Goal: Communication & Community: Participate in discussion

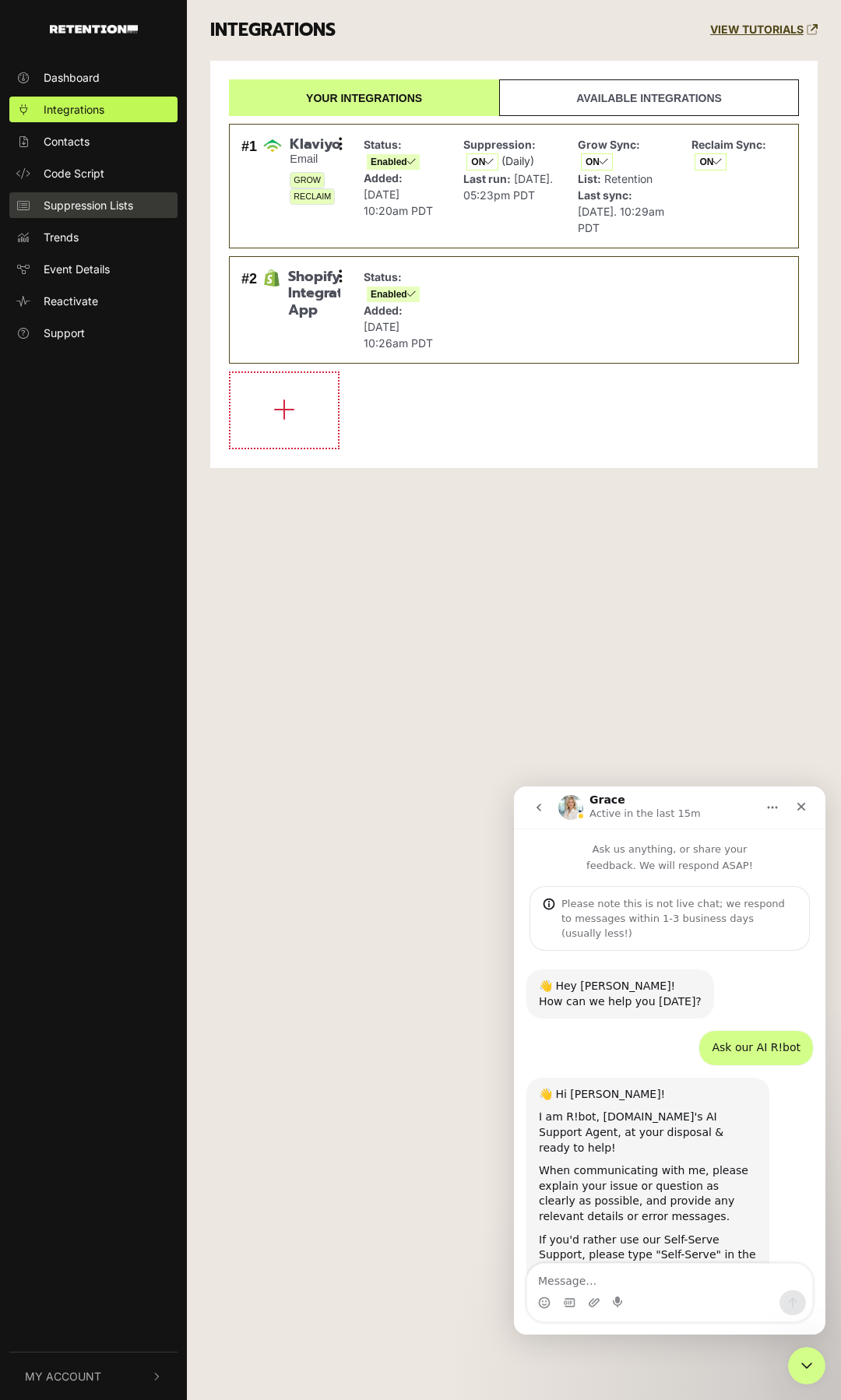
scroll to position [1187, 0]
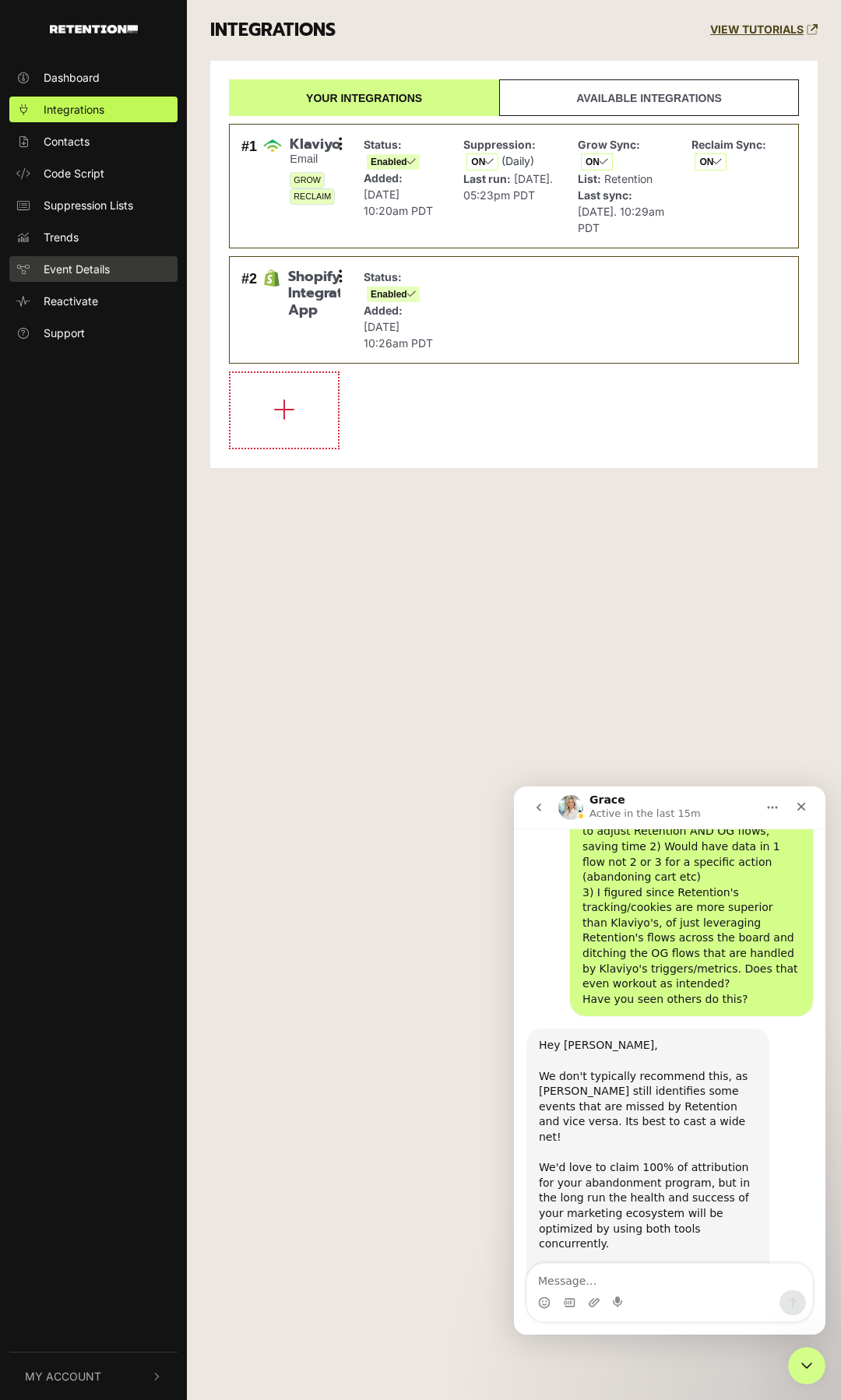
click at [72, 272] on span "Event Details" at bounding box center [77, 269] width 66 height 17
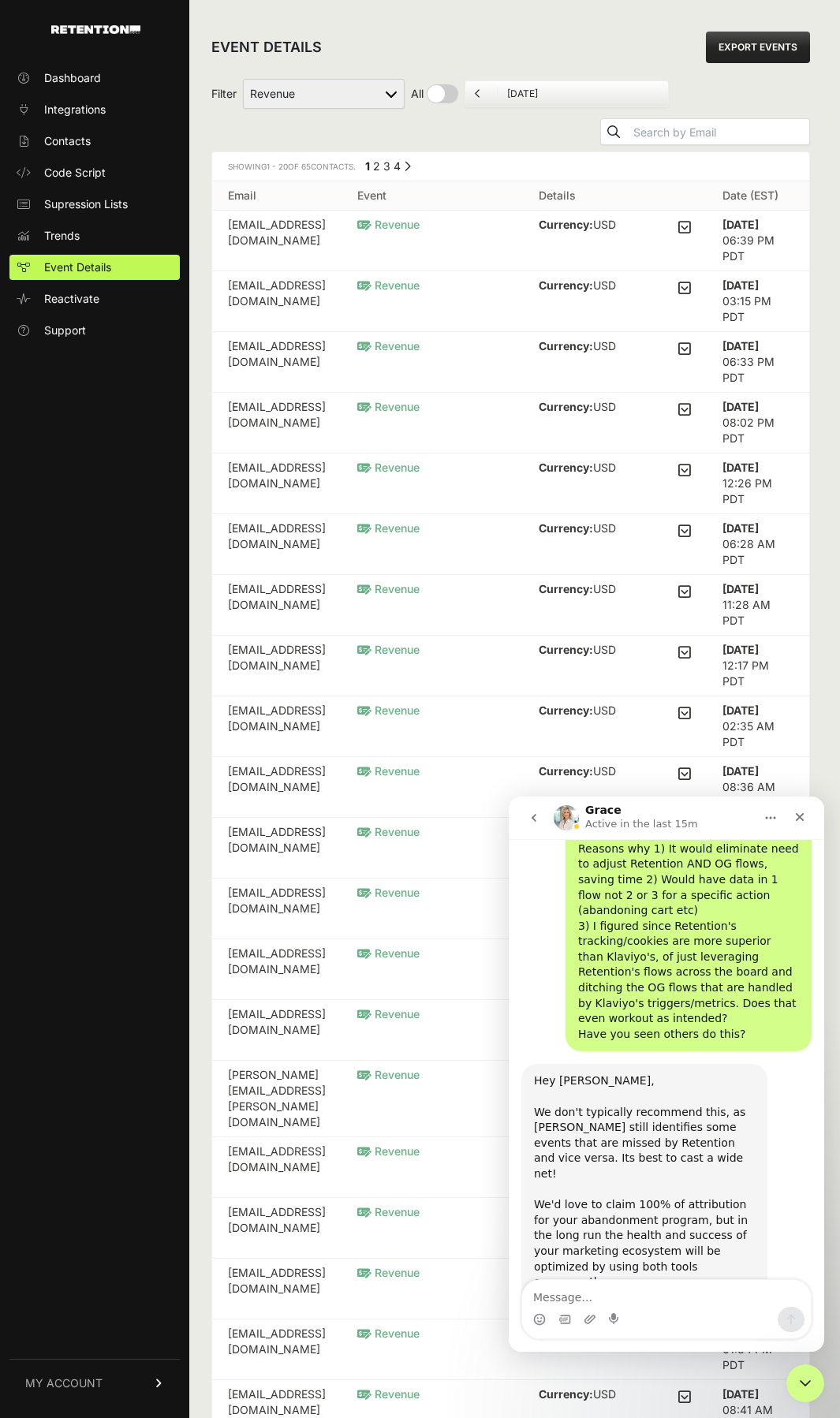
scroll to position [1202, 0]
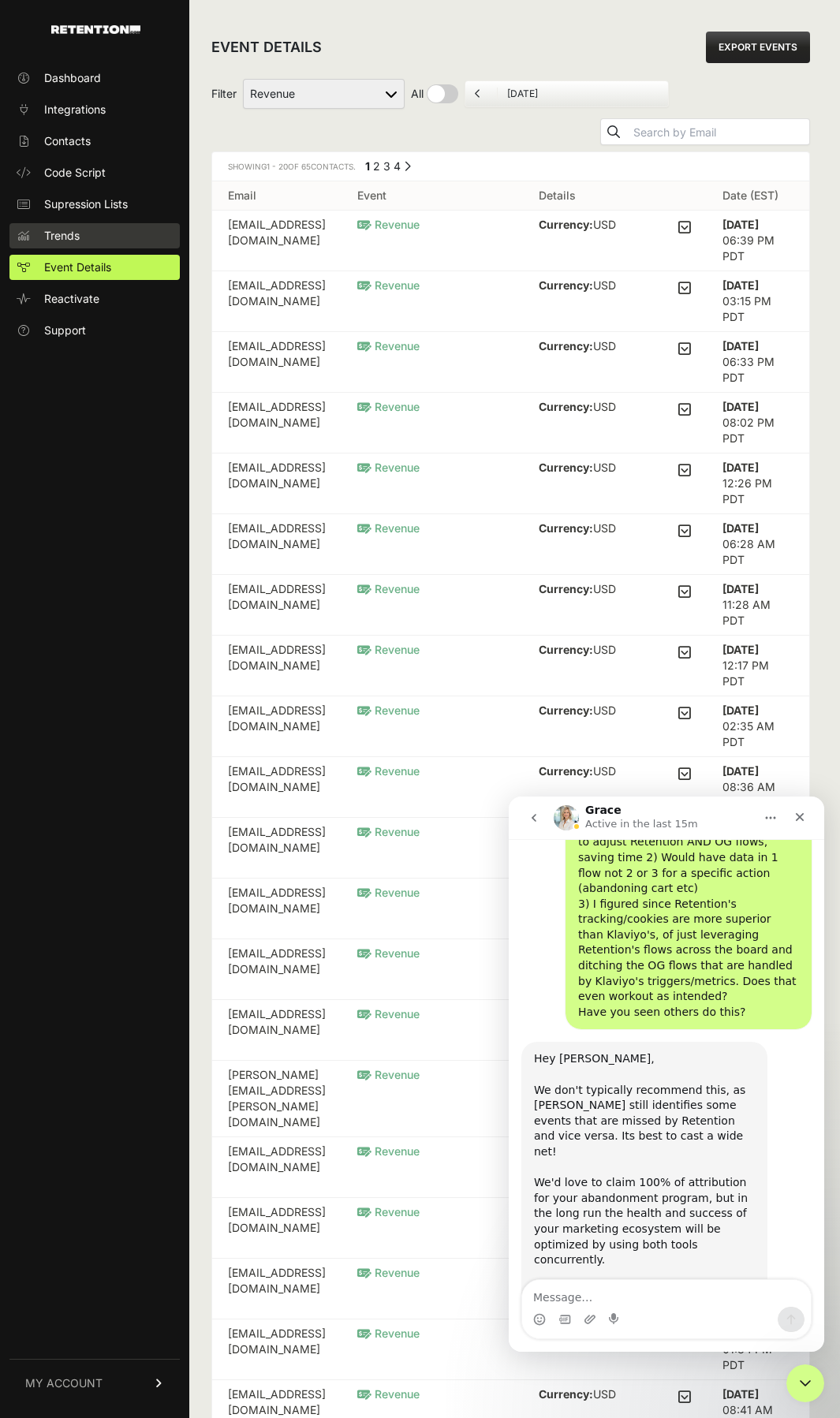
click at [78, 235] on span "Trends" at bounding box center [62, 236] width 35 height 16
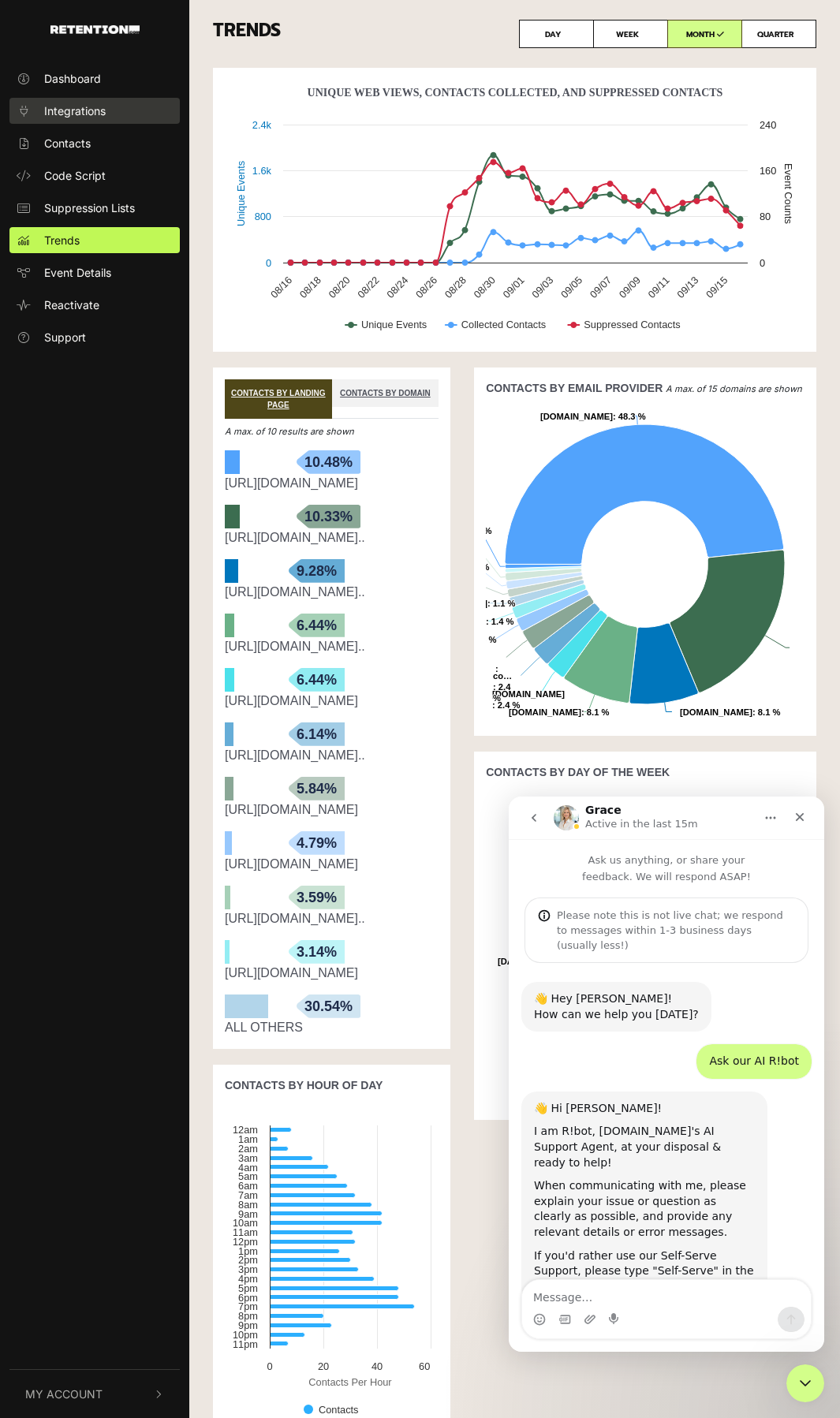
scroll to position [1202, 0]
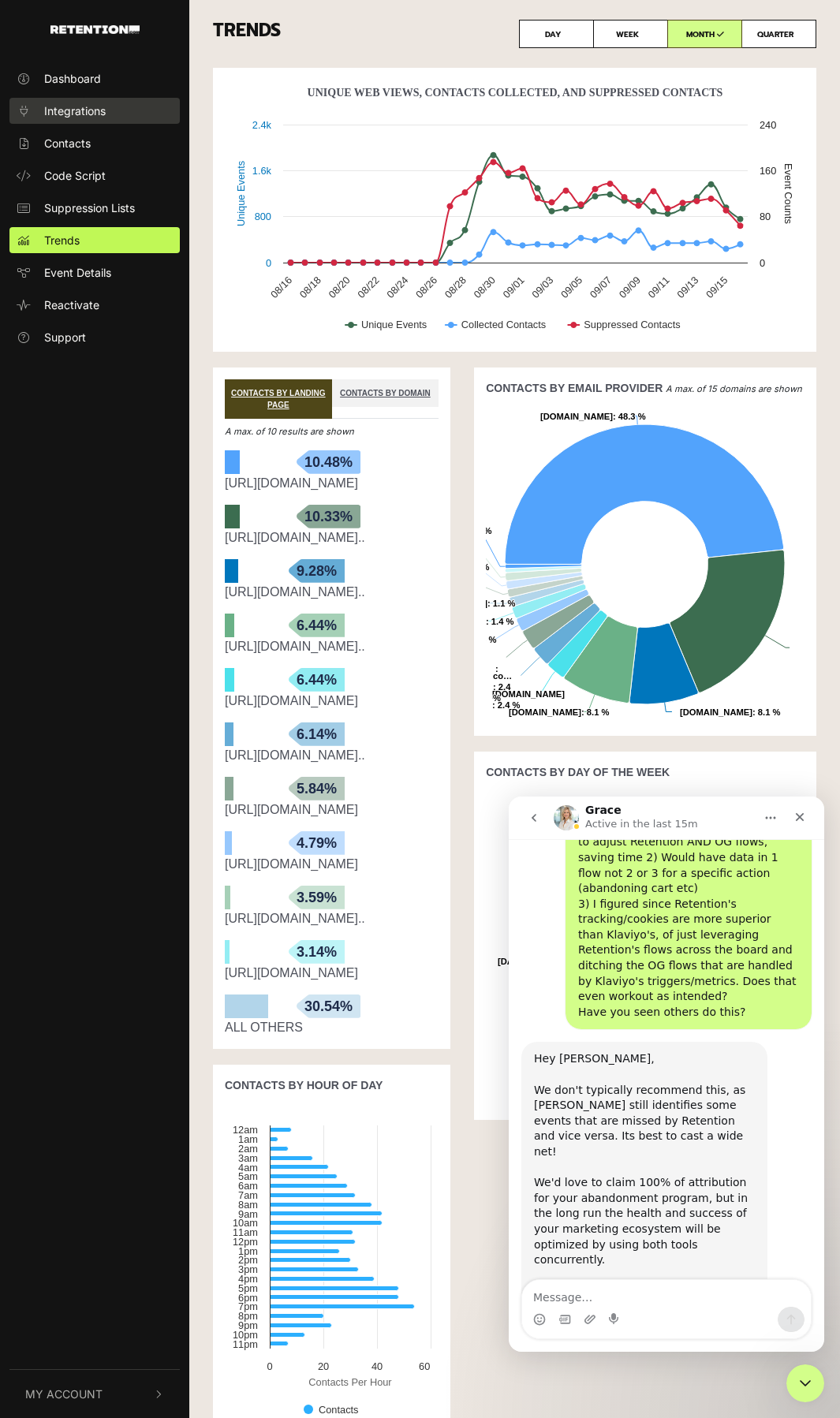
click at [67, 109] on span "Integrations" at bounding box center [75, 110] width 61 height 17
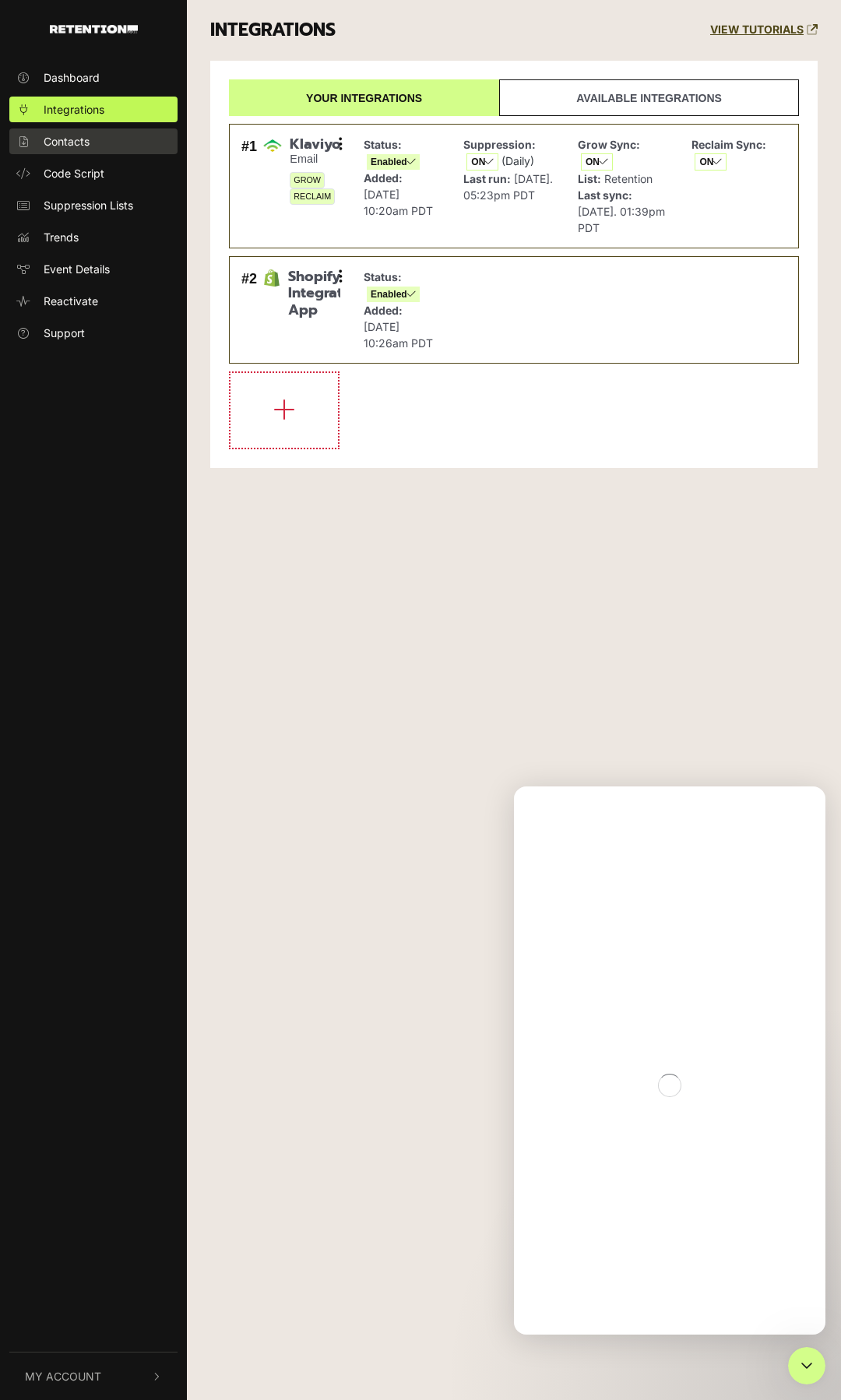
click at [66, 148] on span "Contacts" at bounding box center [66, 141] width 46 height 17
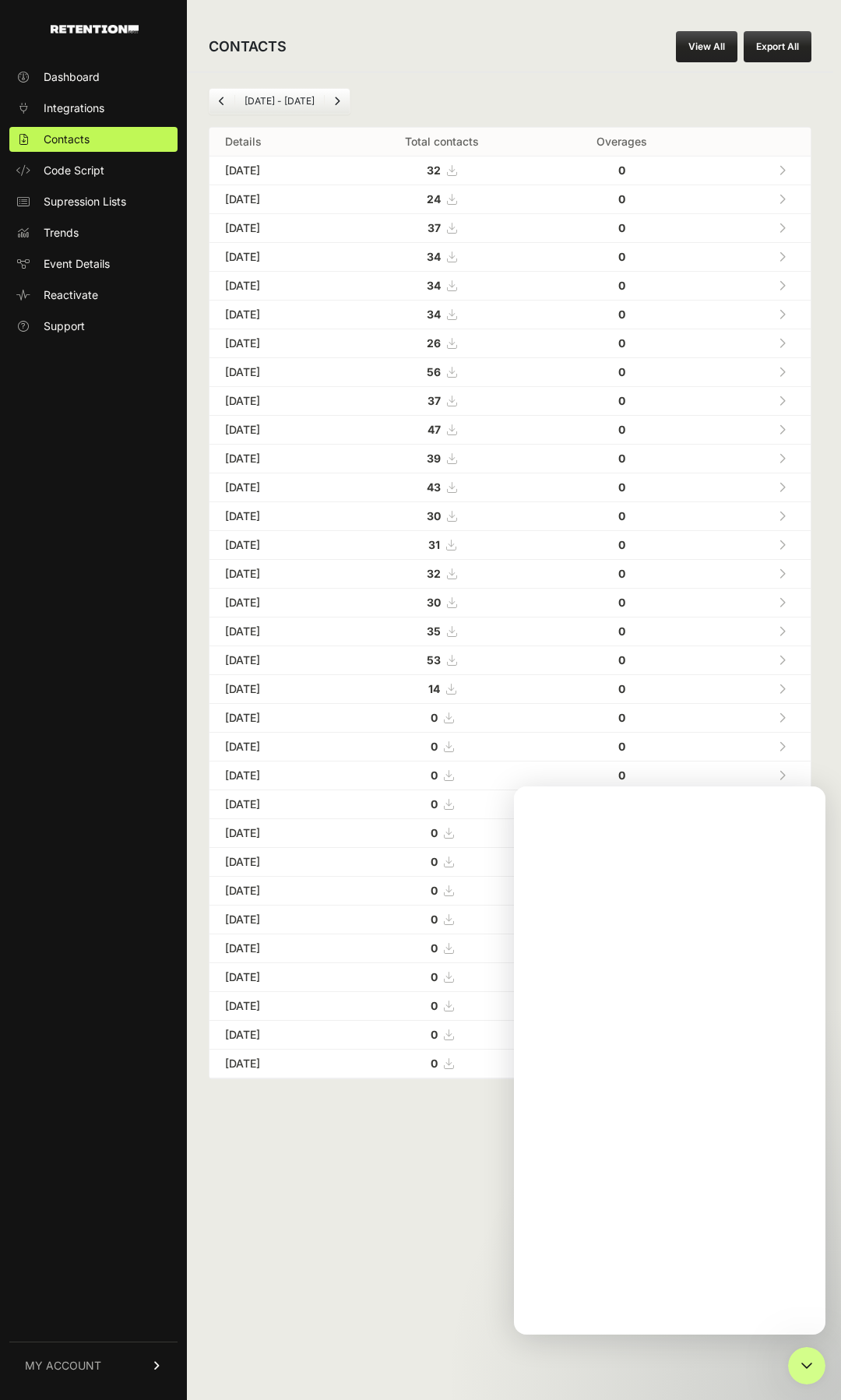
click at [75, 177] on span "Code Script" at bounding box center [74, 170] width 60 height 16
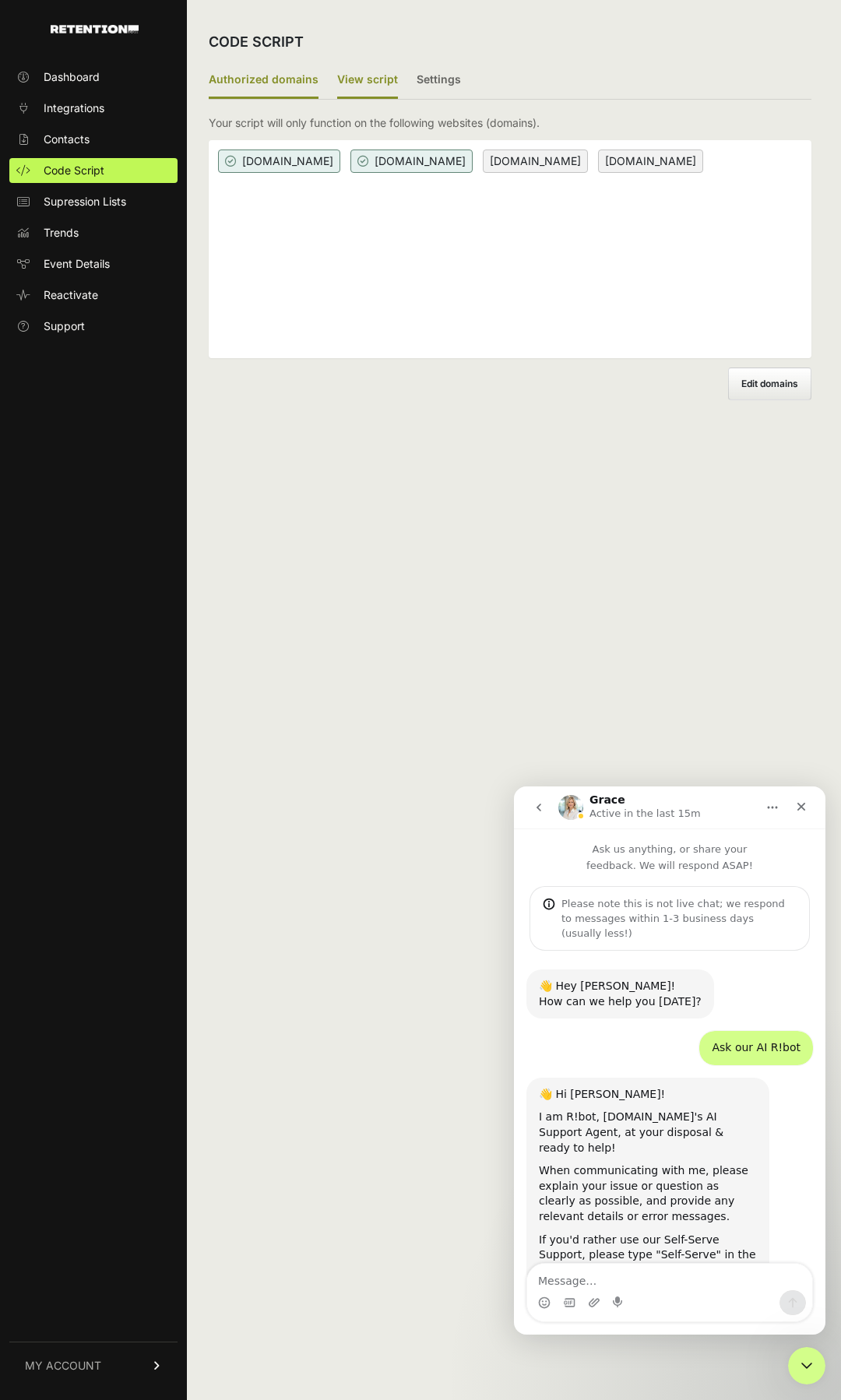
click at [361, 73] on label "View script" at bounding box center [367, 81] width 60 height 37
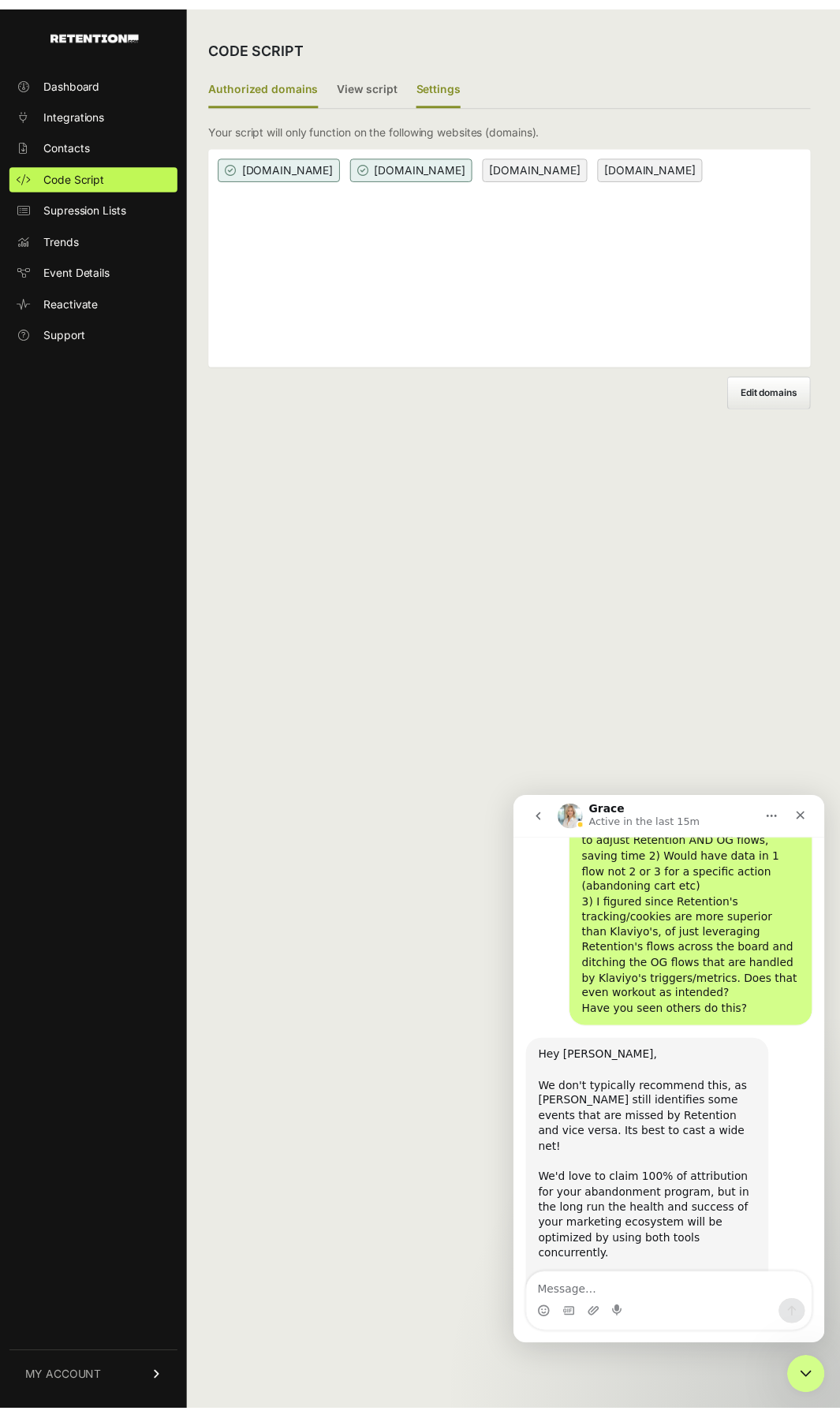
scroll to position [1202, 0]
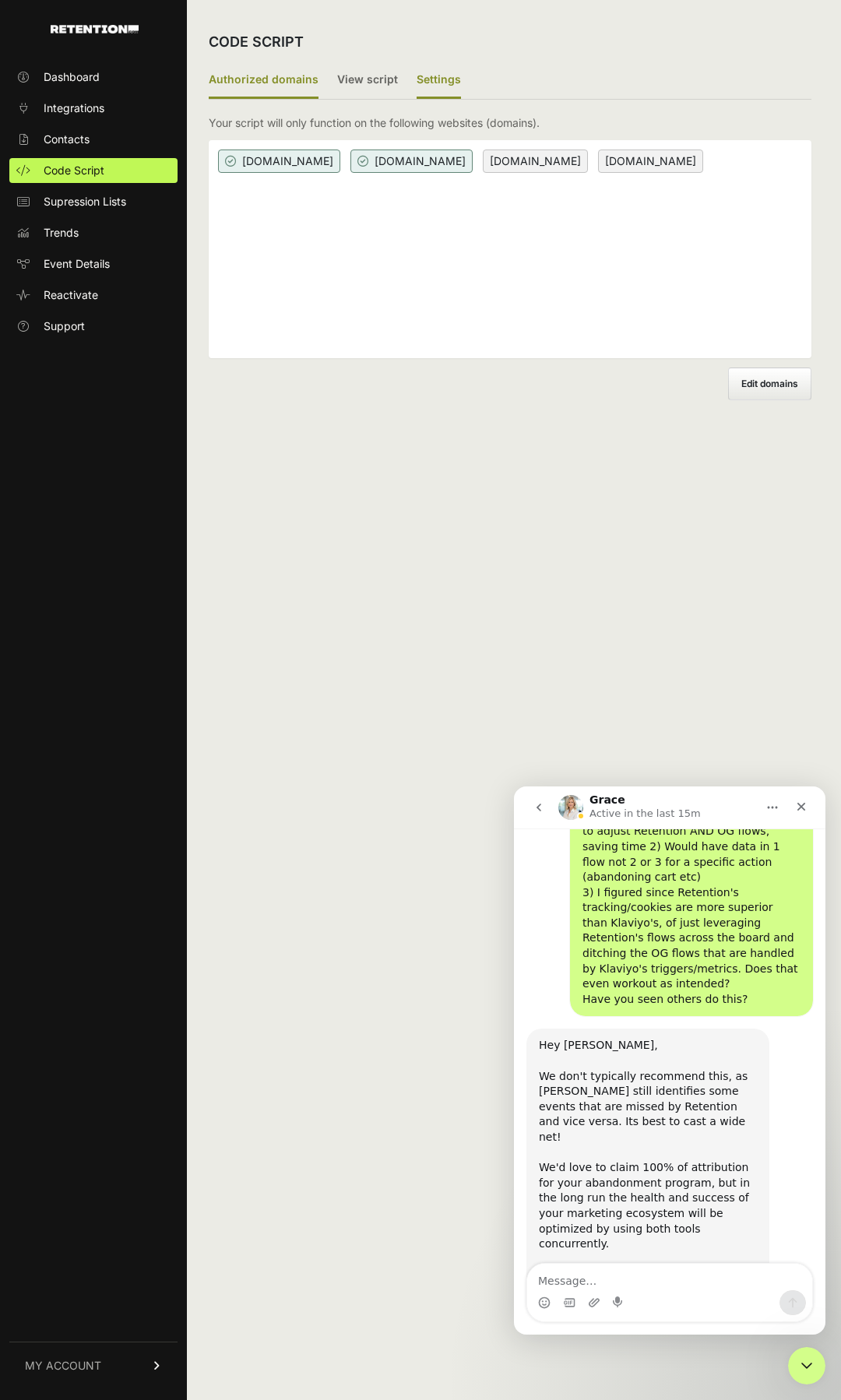
click at [429, 84] on label "Settings" at bounding box center [439, 81] width 45 height 37
click at [0, 0] on input "Settings" at bounding box center [0, 0] width 0 height 0
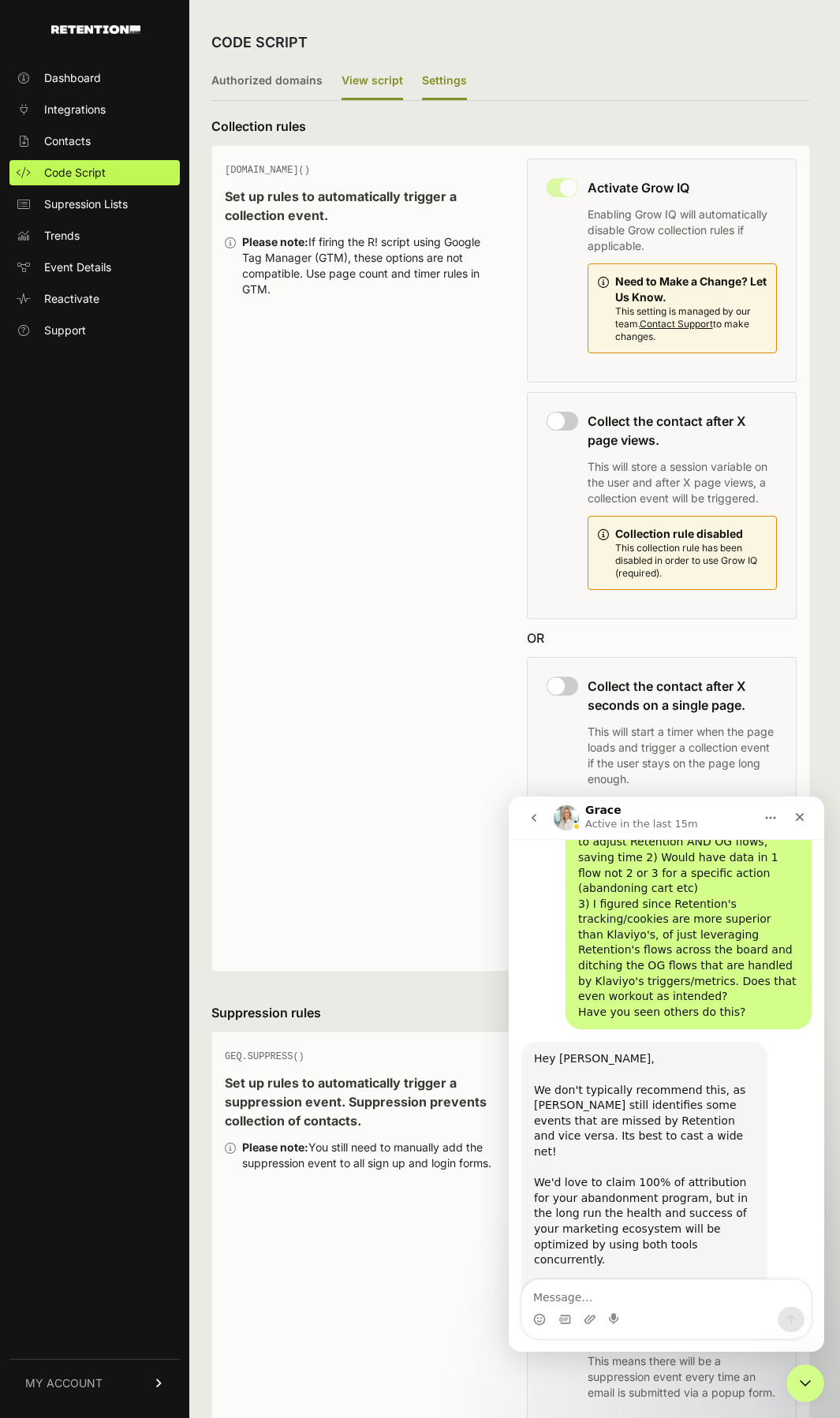
click at [372, 85] on label "View script" at bounding box center [372, 82] width 61 height 37
click at [0, 0] on input "View script" at bounding box center [0, 0] width 0 height 0
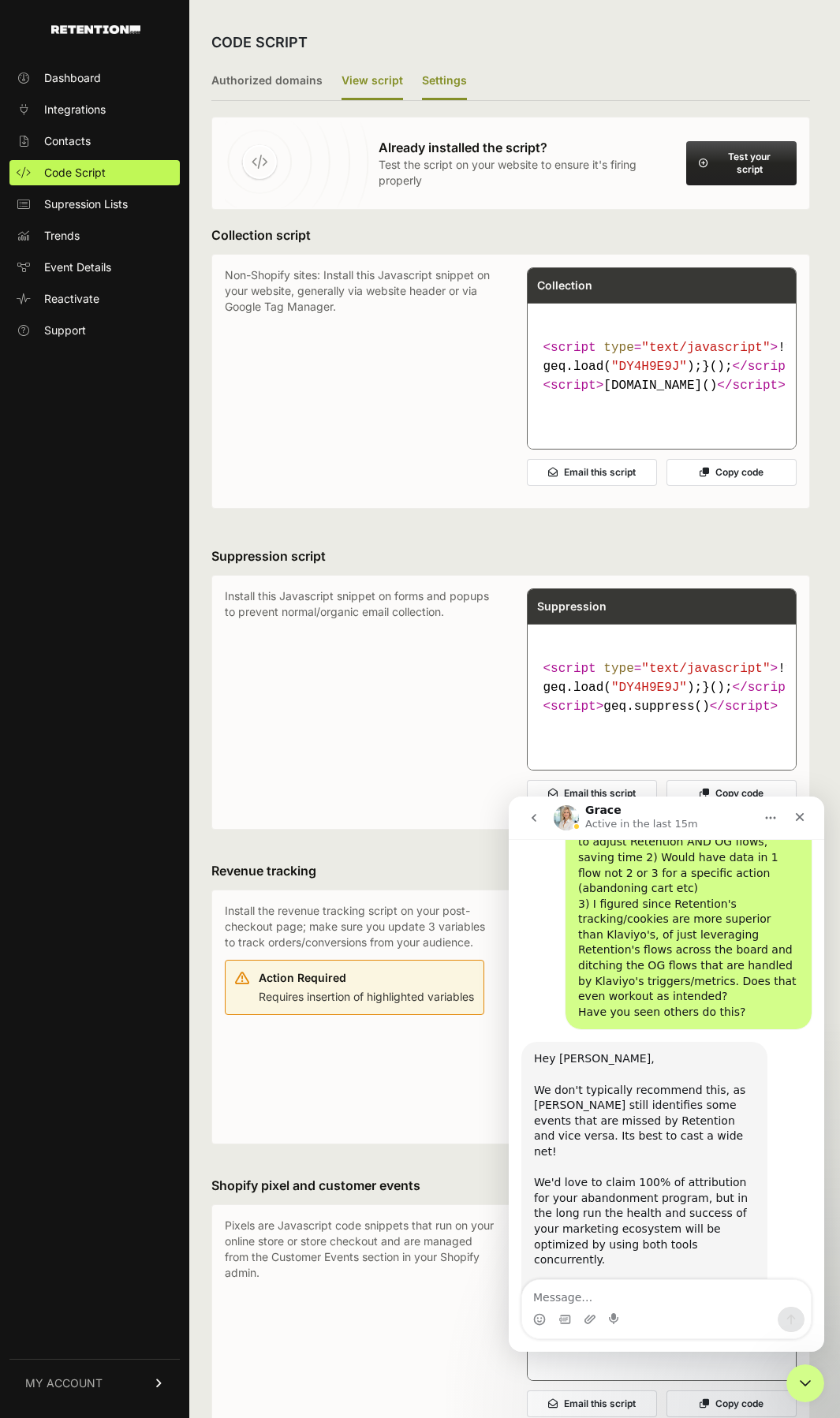
click at [425, 86] on label "Settings" at bounding box center [445, 82] width 45 height 37
click at [0, 0] on input "Settings" at bounding box center [0, 0] width 0 height 0
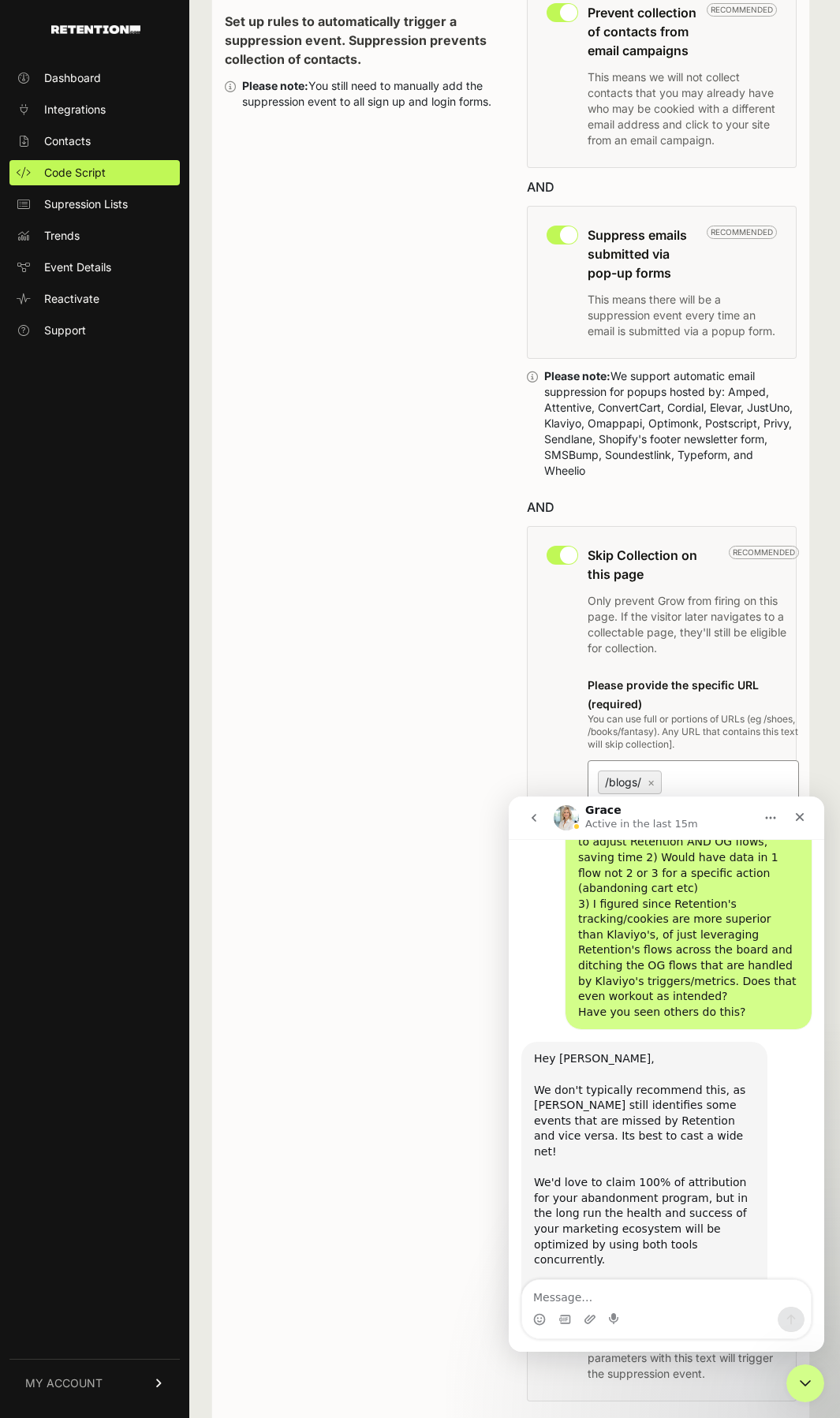
scroll to position [1170, 0]
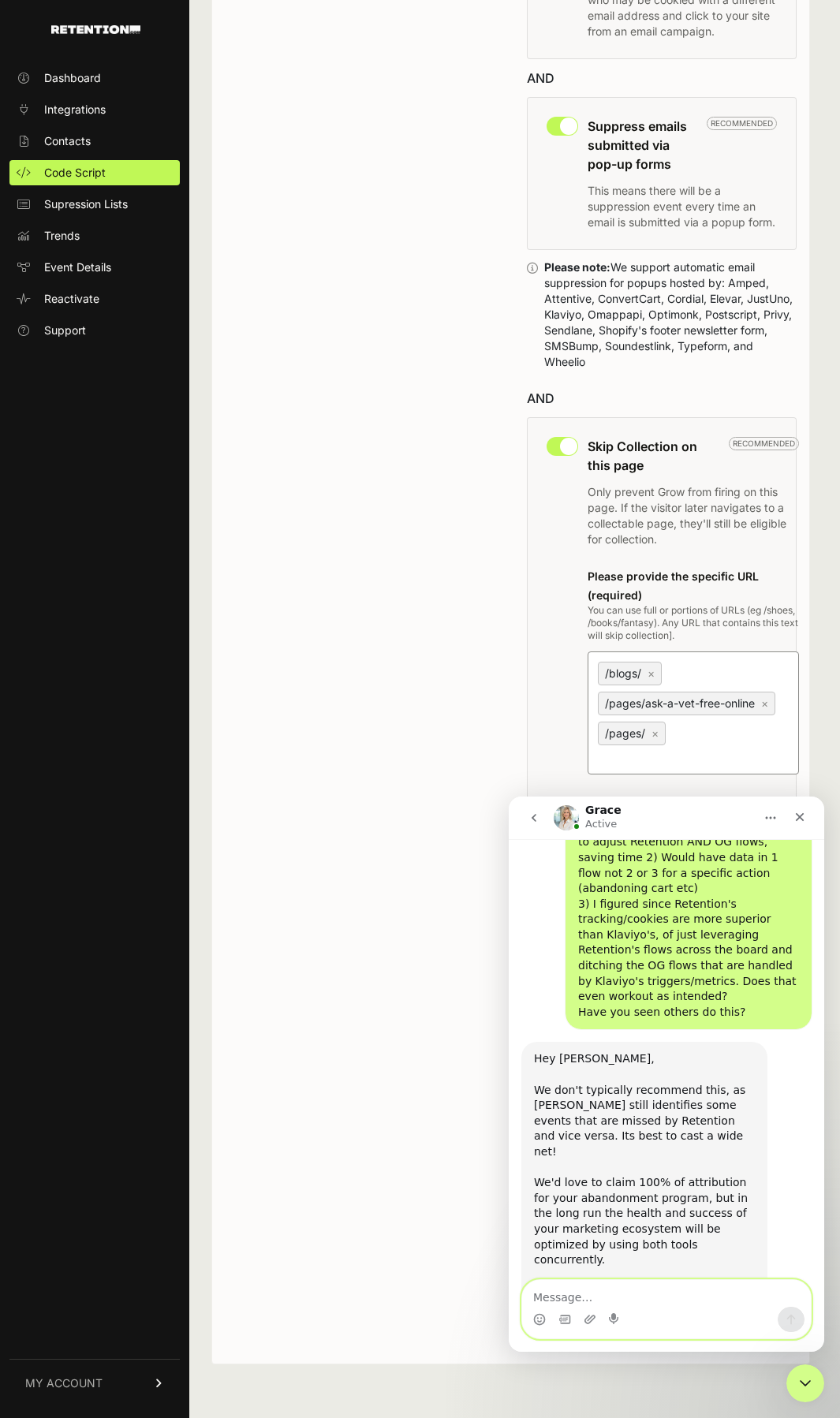
click at [635, 1295] on textarea "Message…" at bounding box center [665, 1293] width 289 height 27
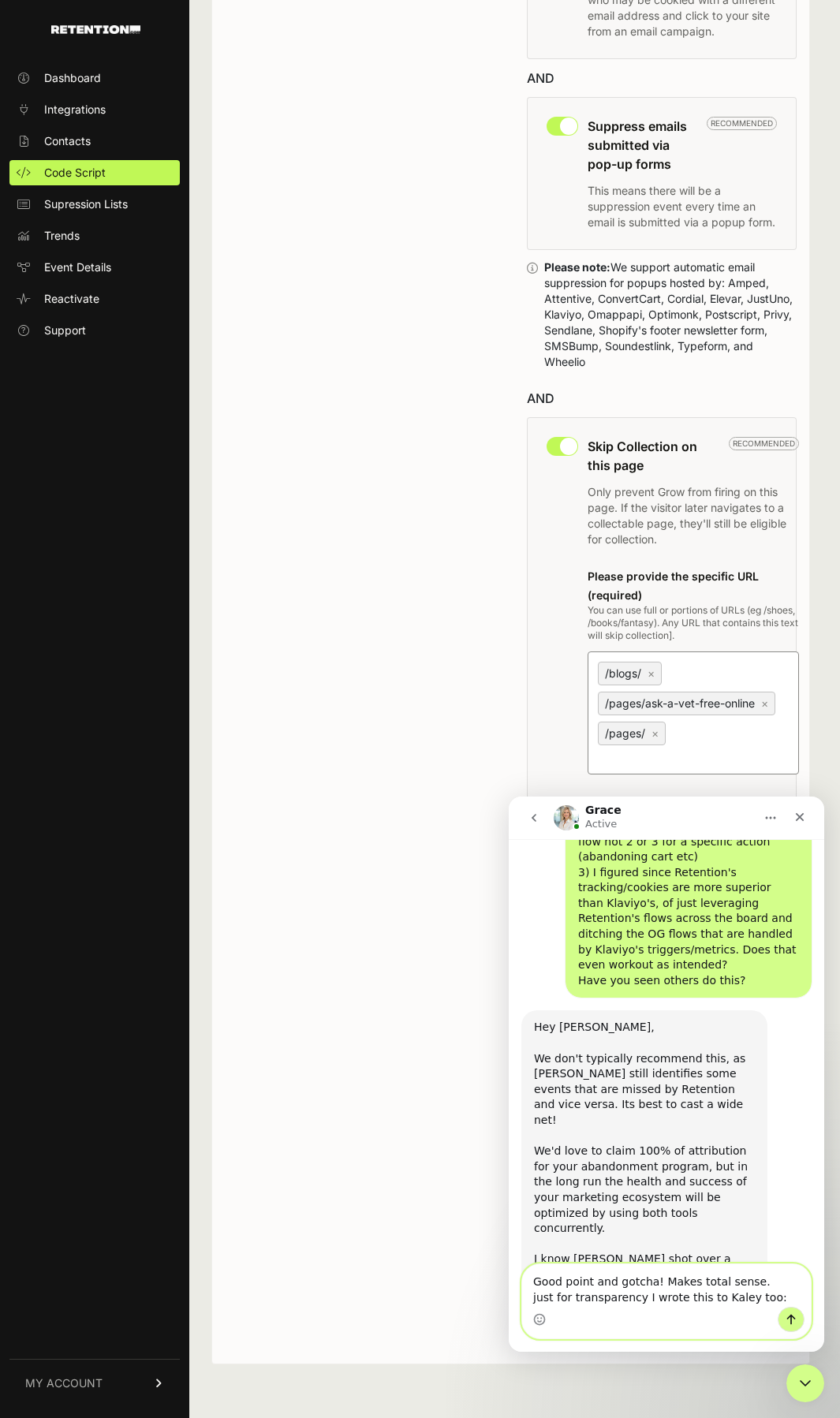
scroll to position [1249, 0]
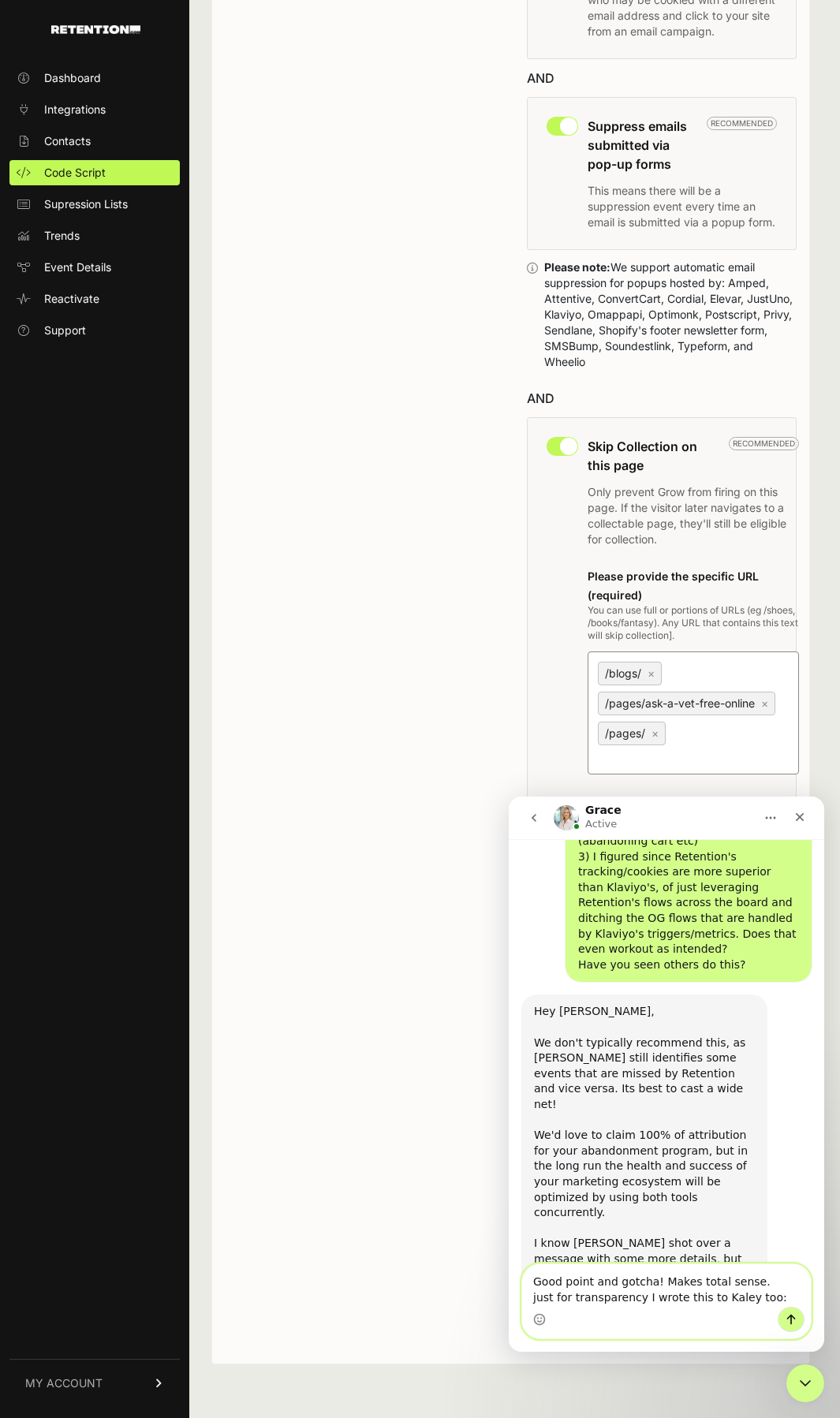
paste textarea "Can we take another look at ensuring there isn't any overlap happening? Maybe j…"
type textarea "Lore ipsum dol sitame! Conse adipi elits. doei tem incididuntut L etdol magn al…"
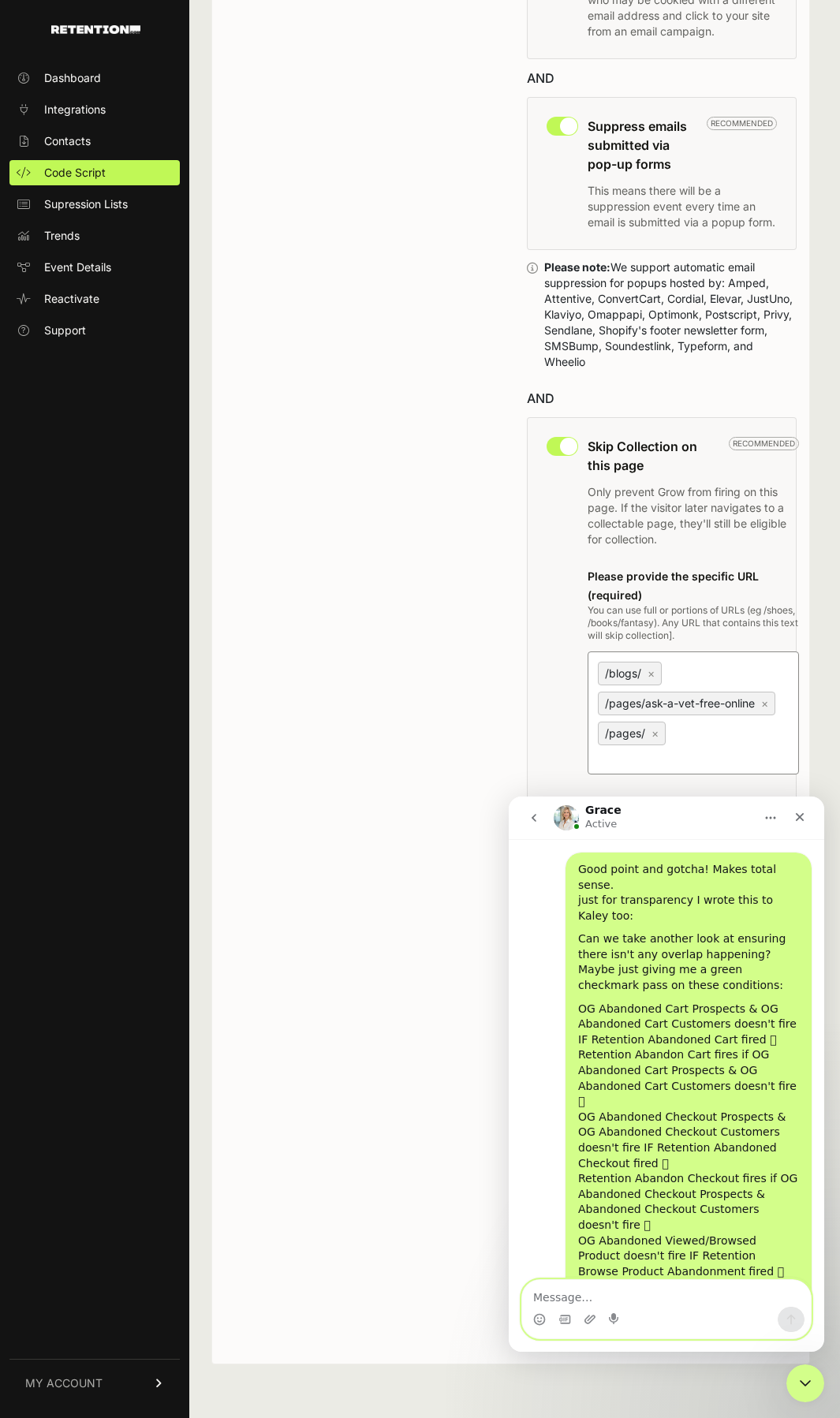
scroll to position [1766, 0]
paste textarea "Let me know if this also looks like the logic that is intended for our Grow IQ …"
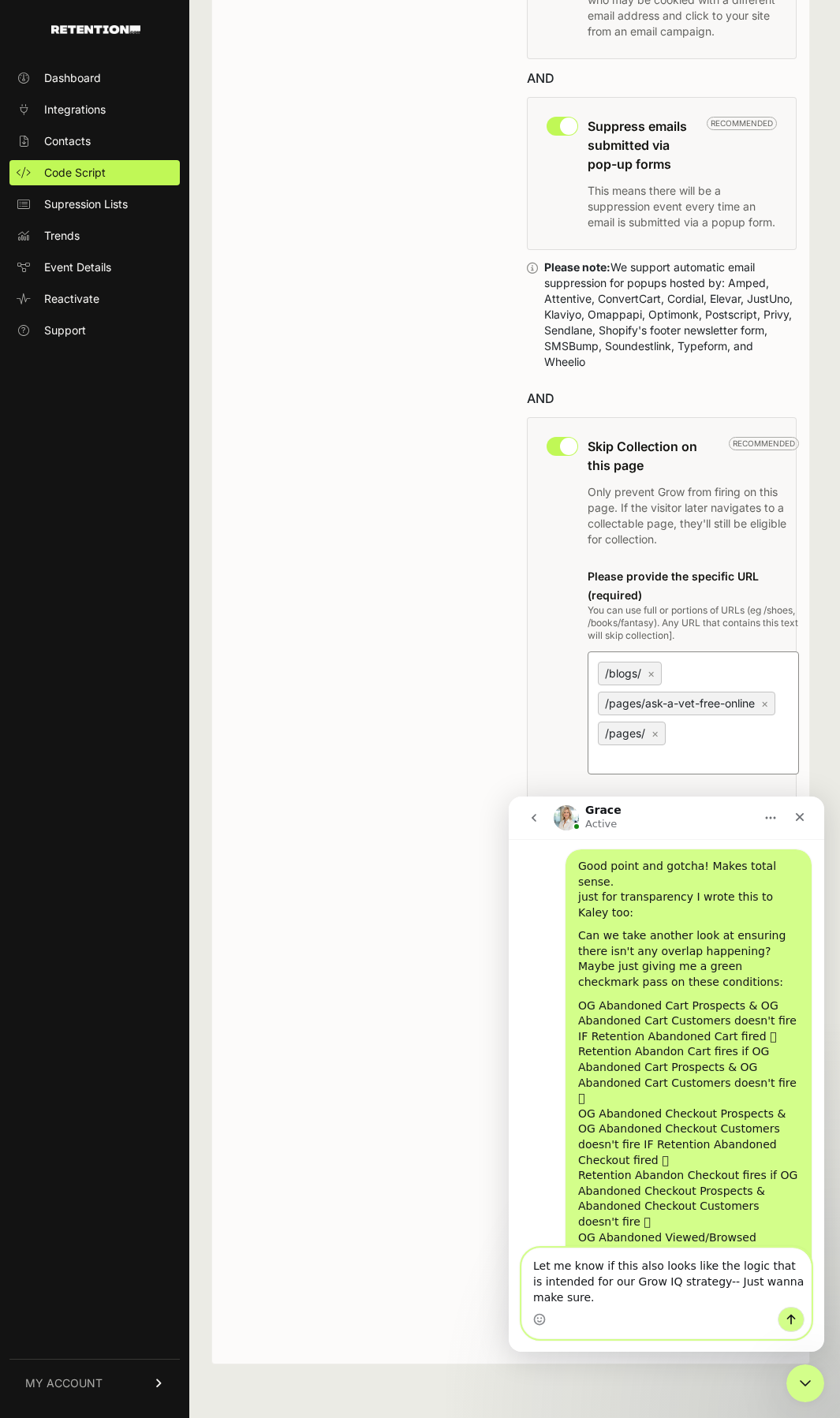
scroll to position [1813, 0]
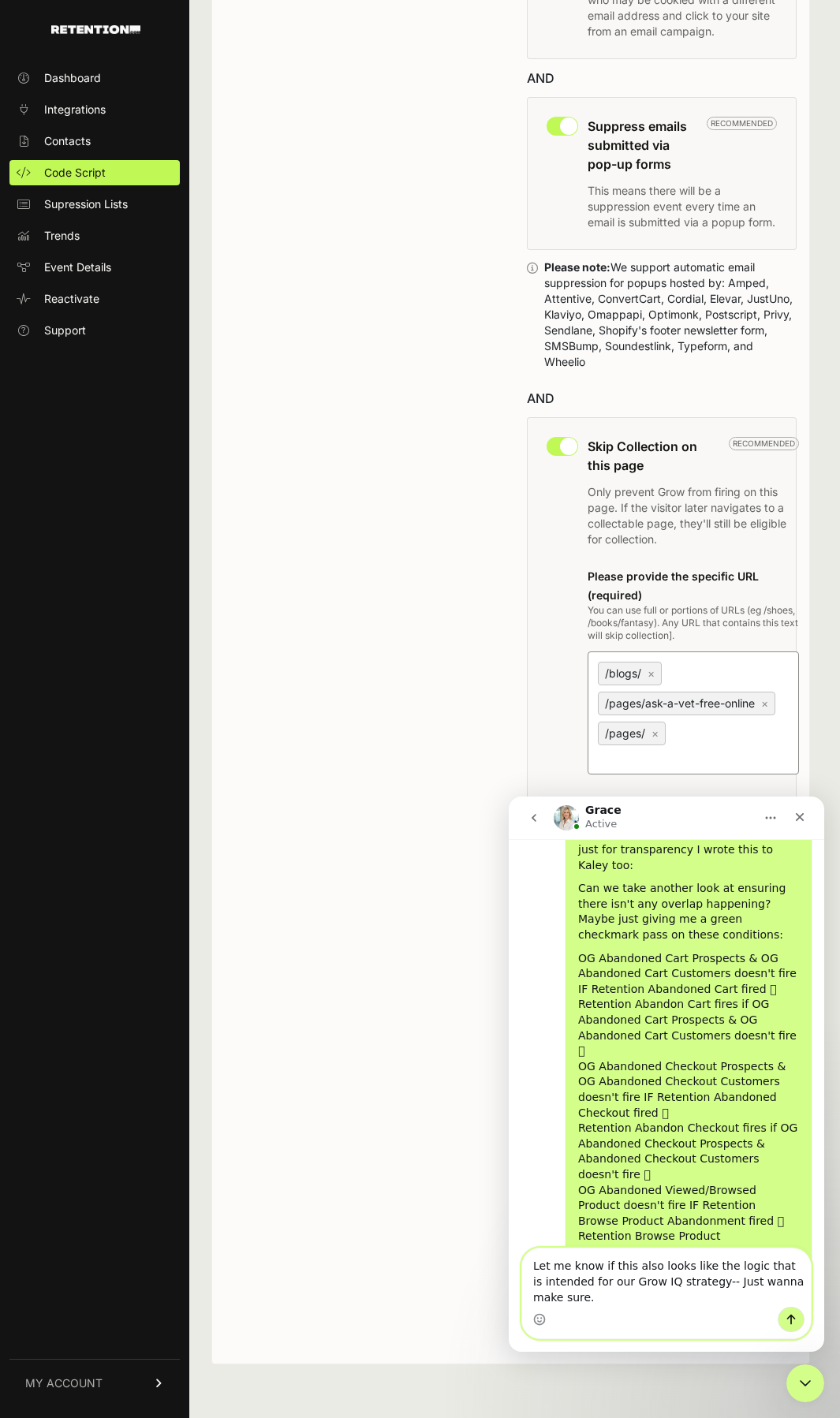
type textarea "Let me know if this also looks like the logic that is intended for our Grow IQ …"
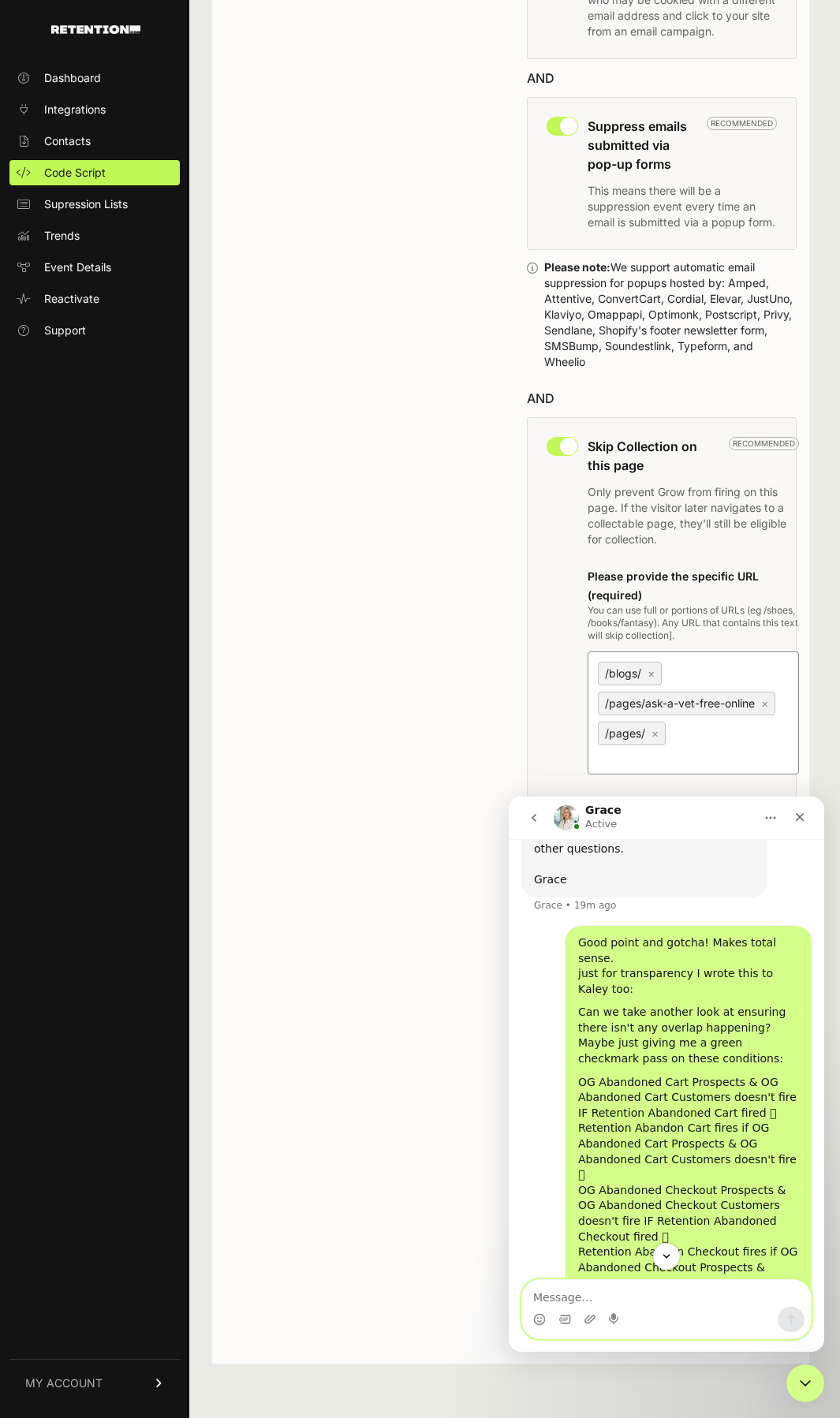
scroll to position [1849, 0]
